Goal: Find specific page/section: Find specific page/section

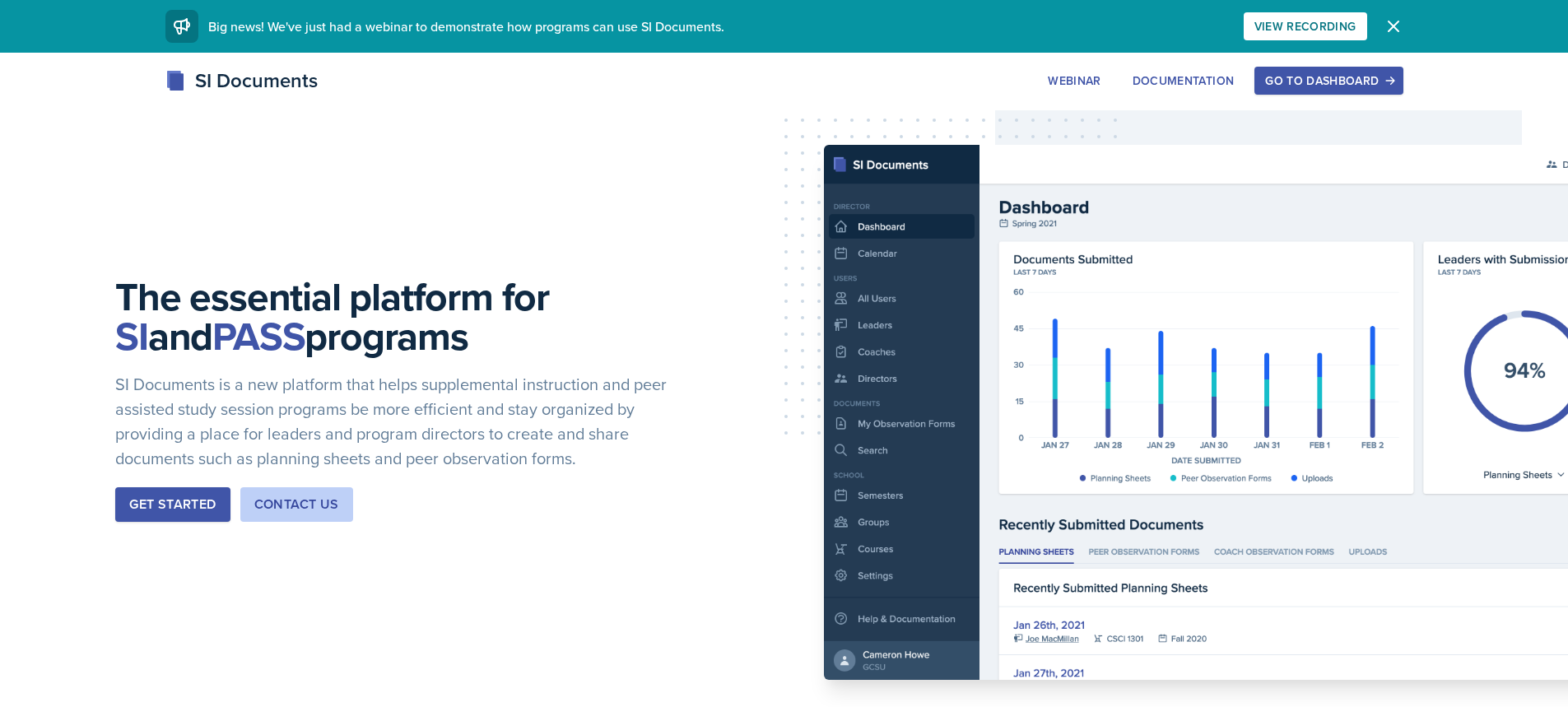
click at [1298, 75] on div "Go to Dashboard" at bounding box center [1328, 80] width 127 height 13
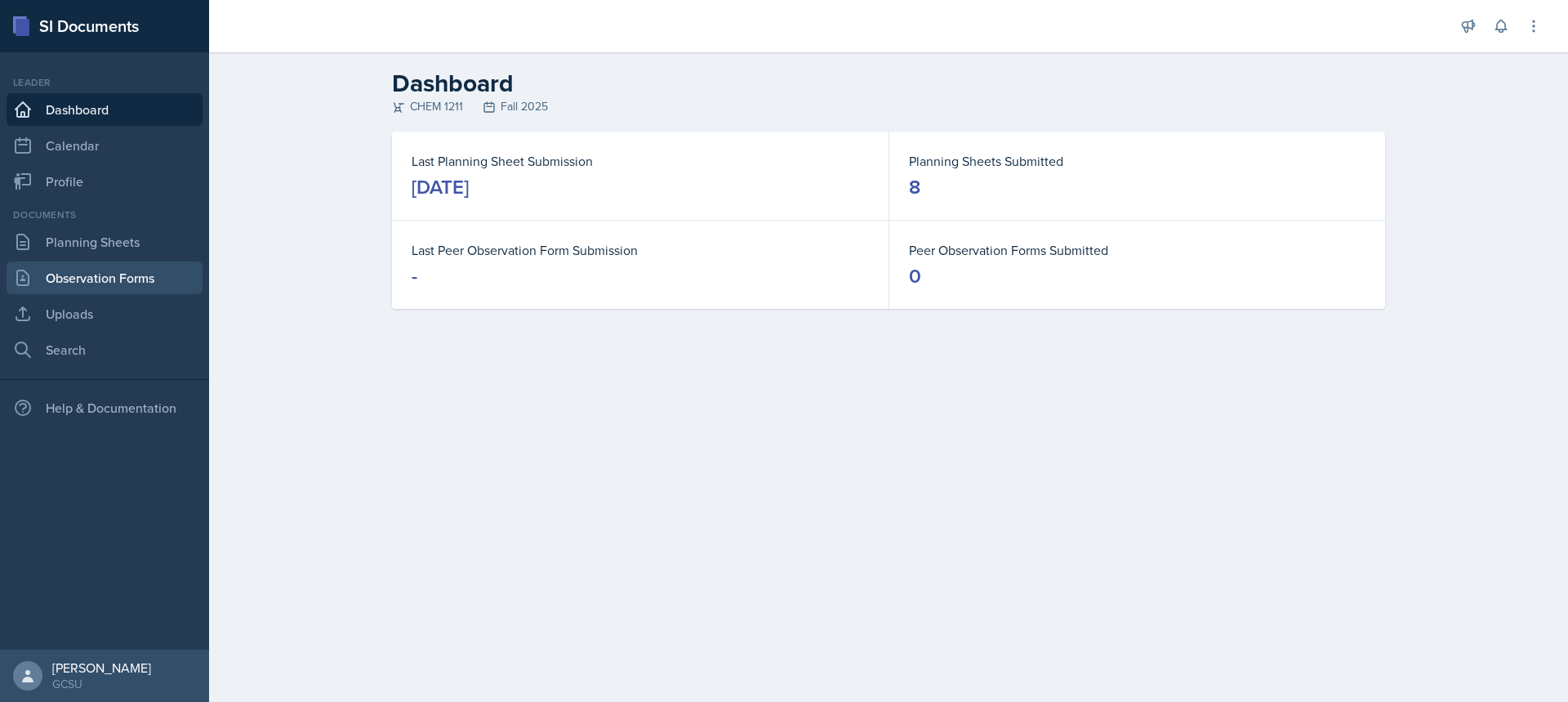
click at [112, 285] on link "Observation Forms" at bounding box center [105, 278] width 196 height 33
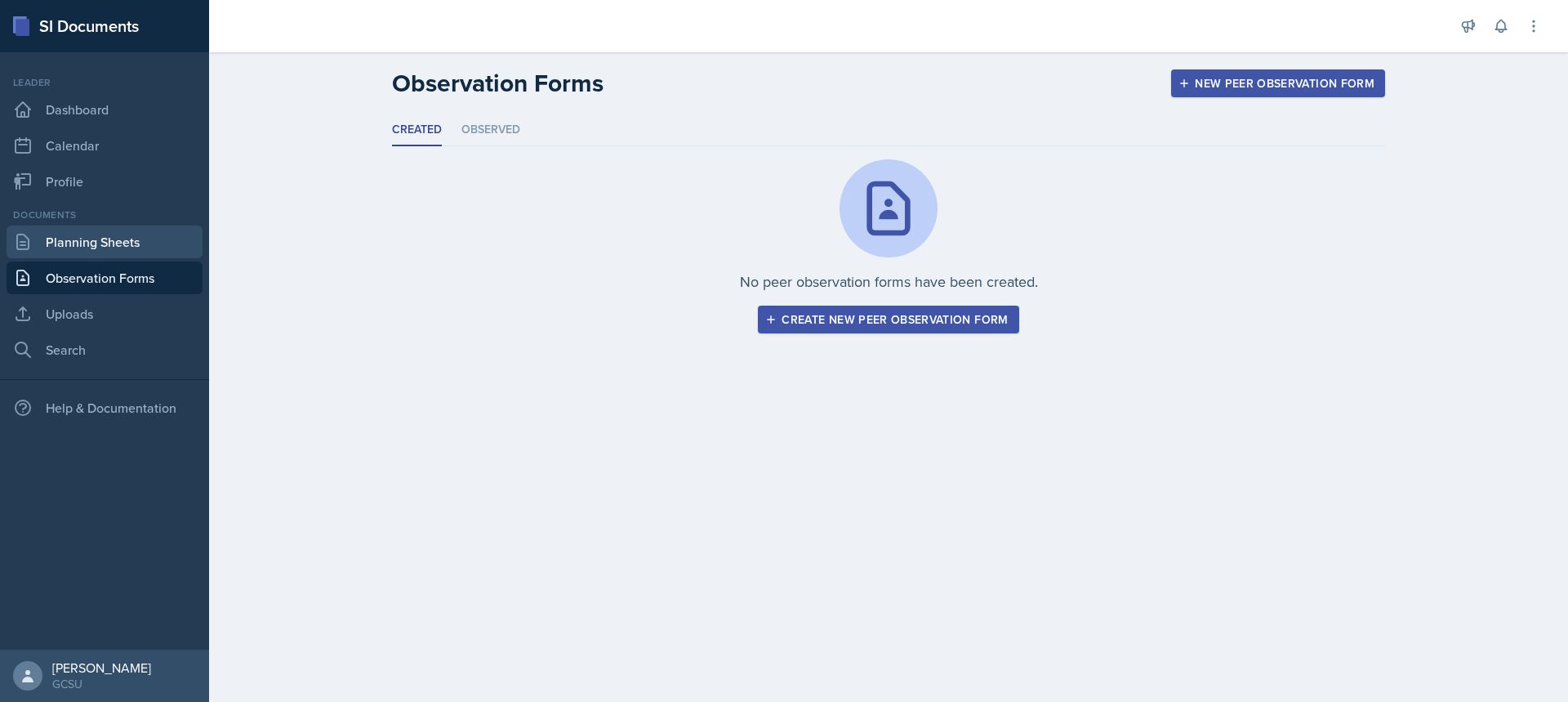
click at [144, 229] on link "Planning Sheets" at bounding box center [105, 242] width 196 height 33
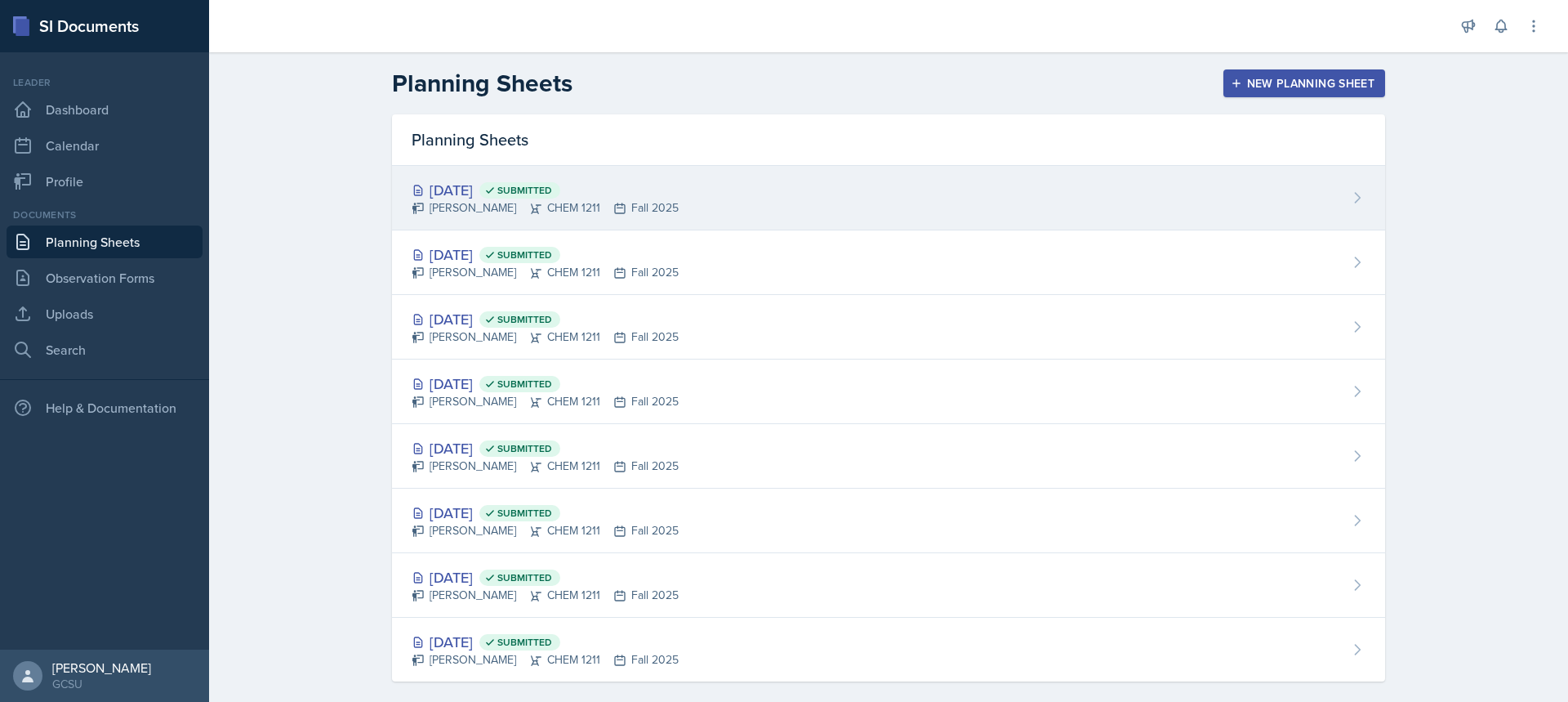
click at [628, 196] on div "[DATE] Submitted" at bounding box center [546, 190] width 267 height 22
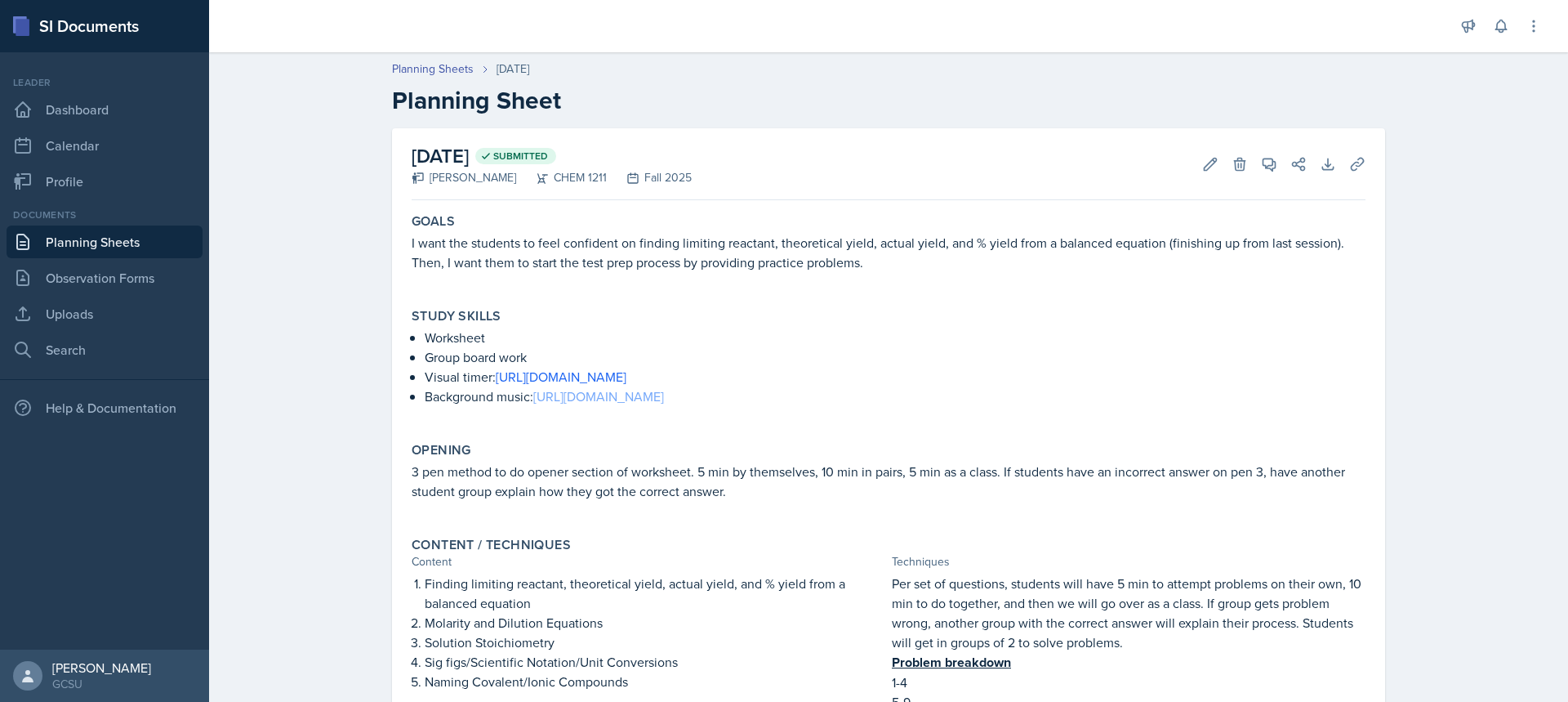
click at [549, 394] on link "[URL][DOMAIN_NAME]" at bounding box center [598, 396] width 131 height 18
click at [131, 303] on link "Uploads" at bounding box center [105, 314] width 196 height 33
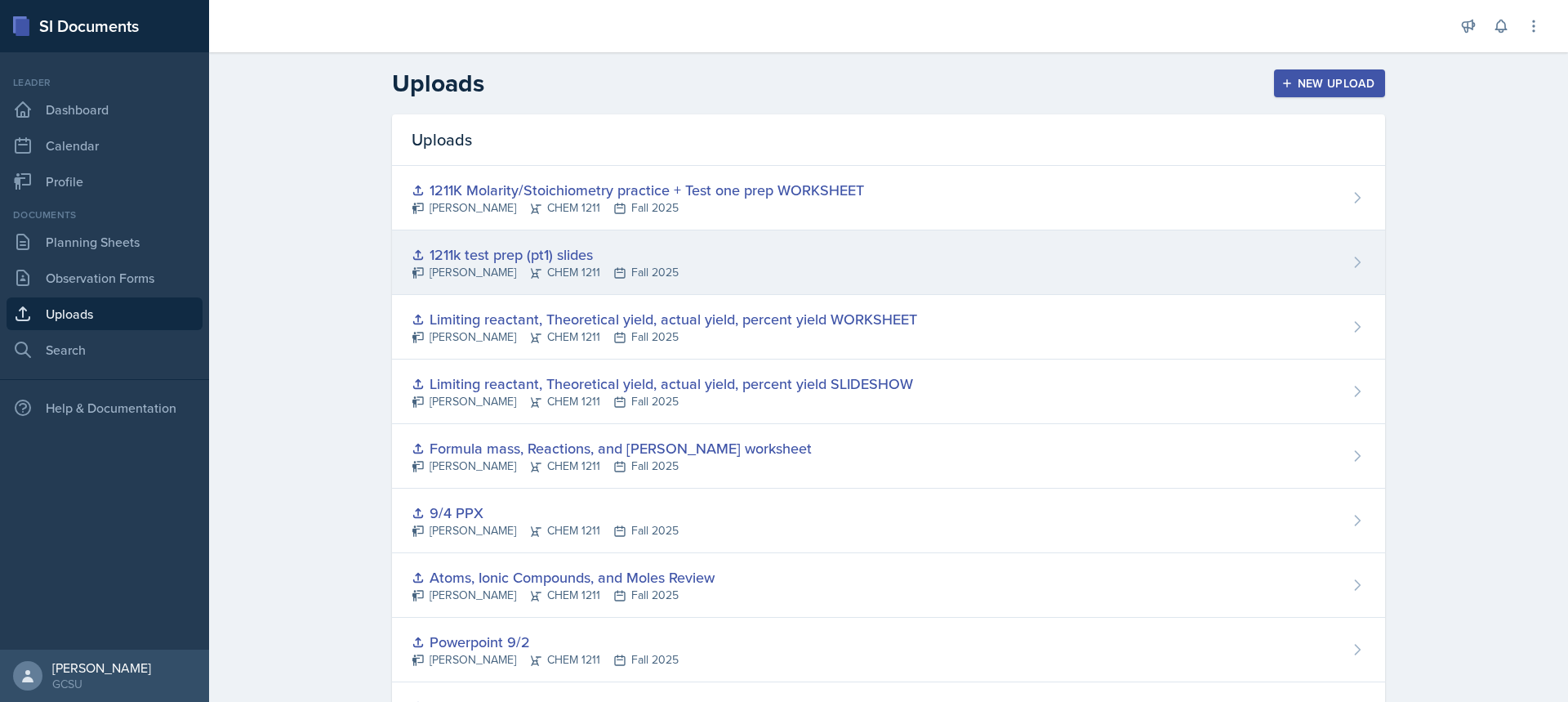
click at [545, 266] on div "[PERSON_NAME] CHEM 1211 Fall 2025" at bounding box center [546, 272] width 267 height 17
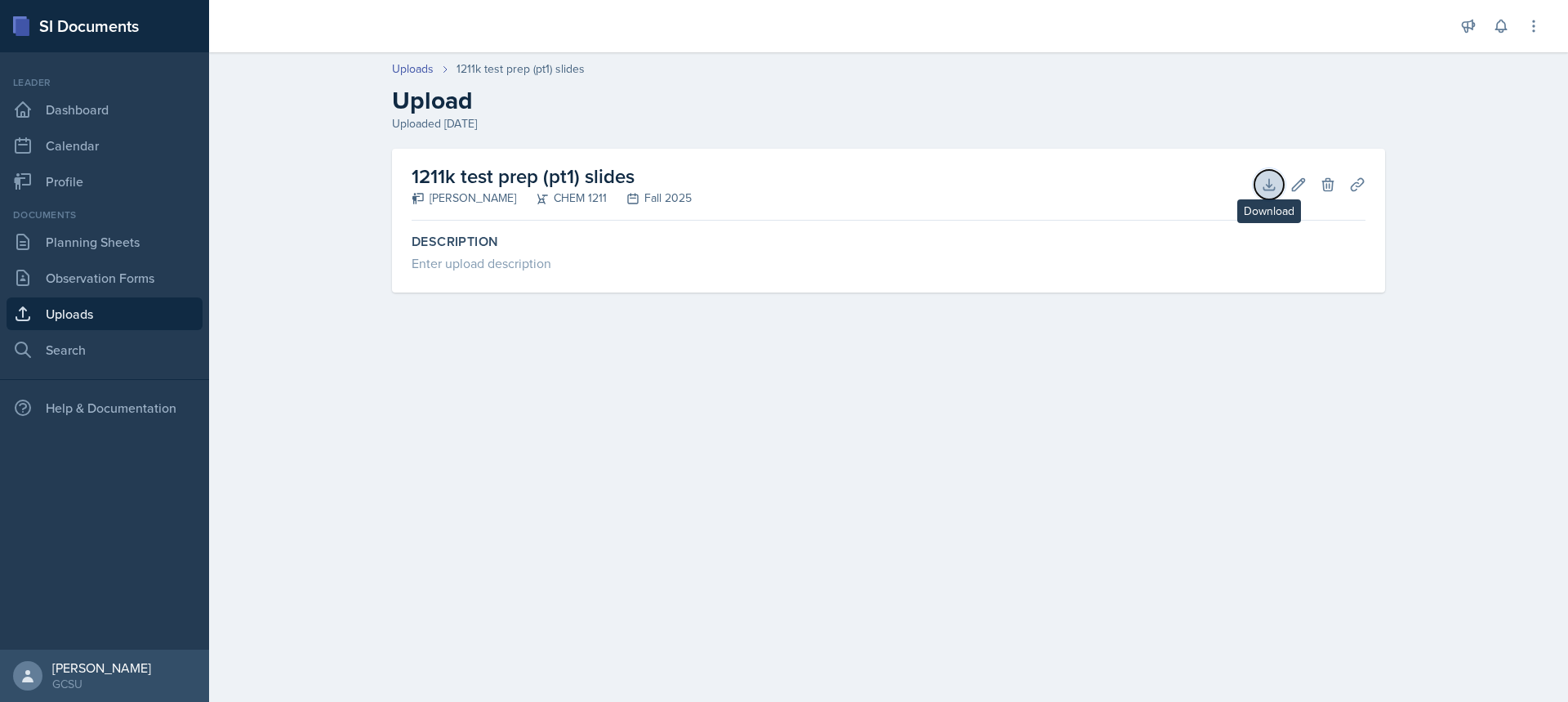
click at [1262, 188] on icon at bounding box center [1269, 184] width 16 height 16
click at [106, 243] on link "Planning Sheets" at bounding box center [105, 242] width 196 height 33
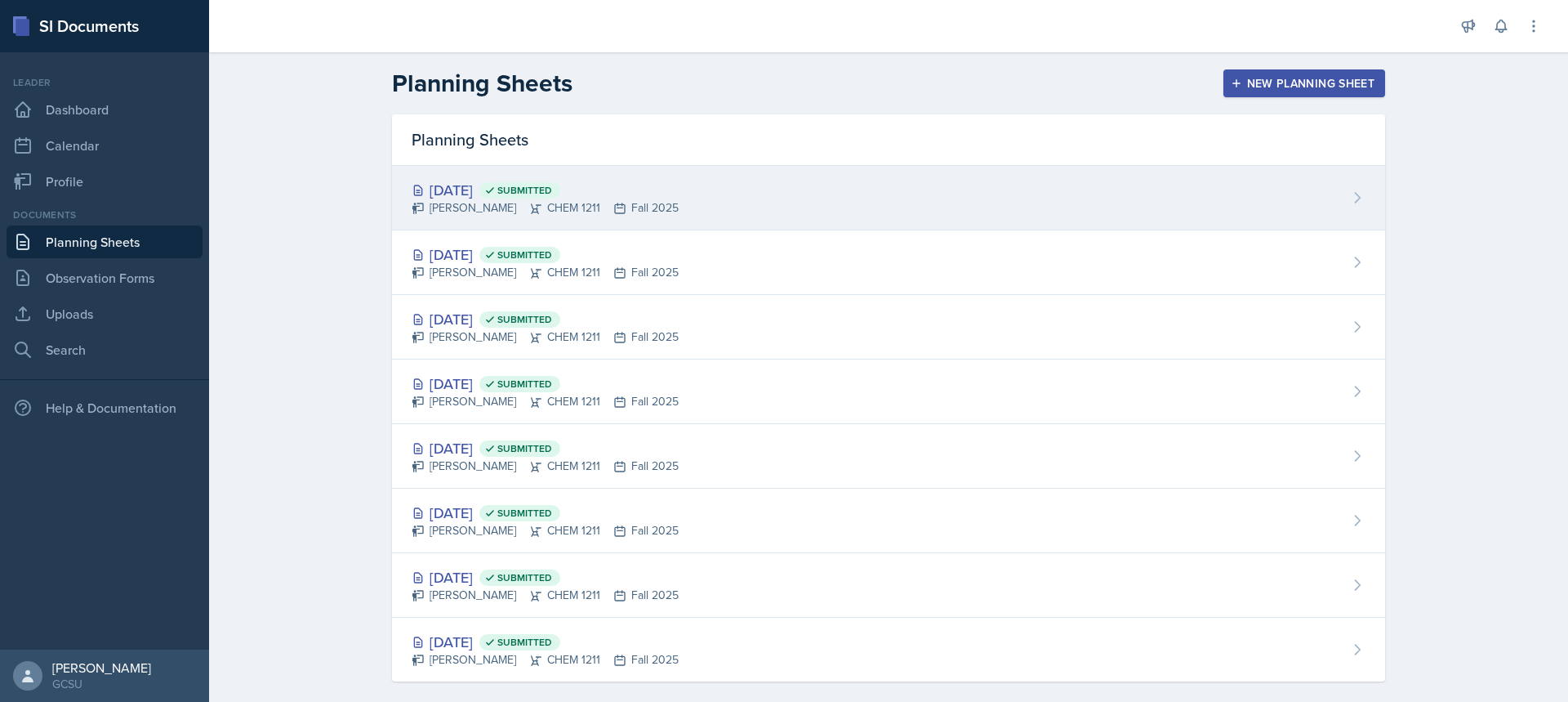
click at [439, 223] on div "[DATE] Submitted [PERSON_NAME] CHEM 1211 Fall 2025" at bounding box center [889, 198] width 993 height 65
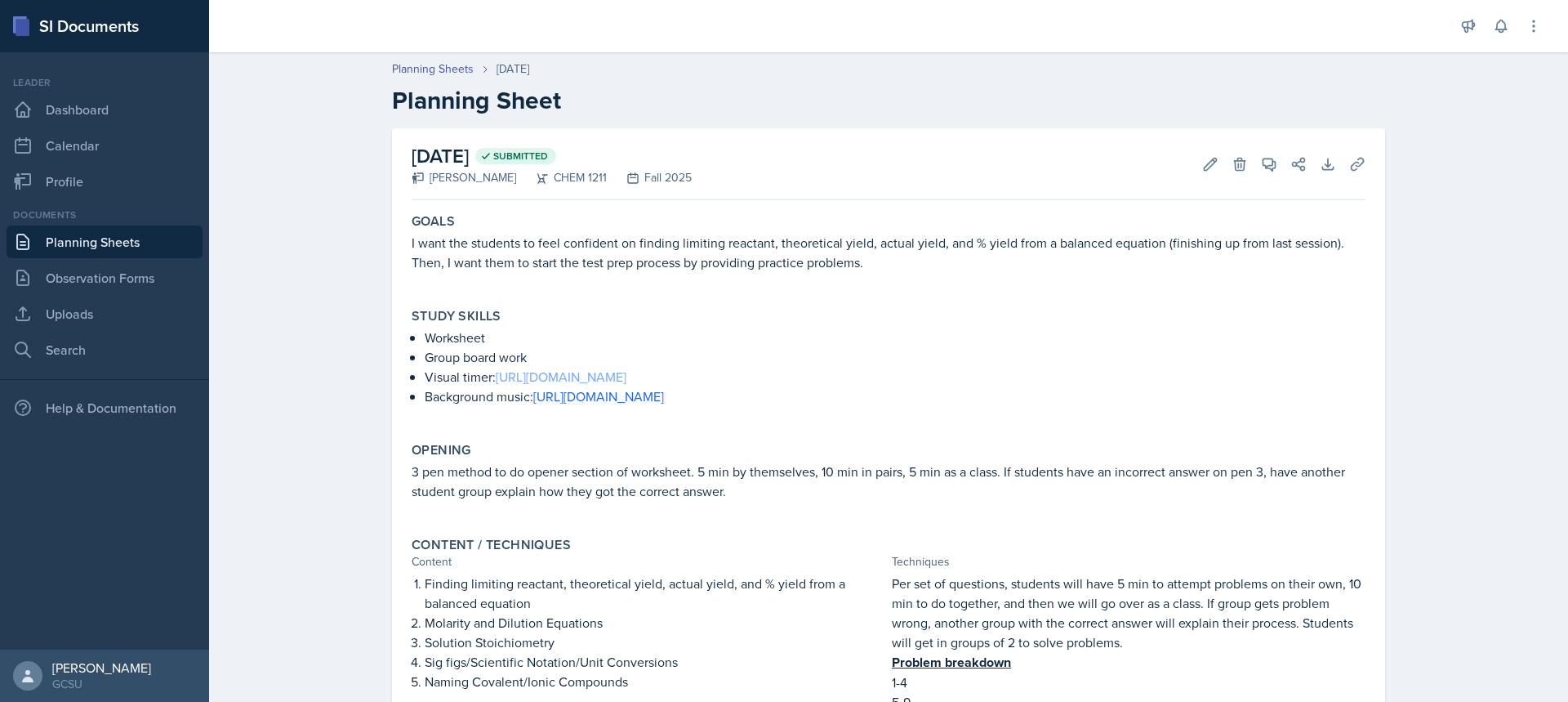
click at [626, 372] on link "[URL][DOMAIN_NAME]" at bounding box center [561, 376] width 131 height 18
